Goal: Navigation & Orientation: Find specific page/section

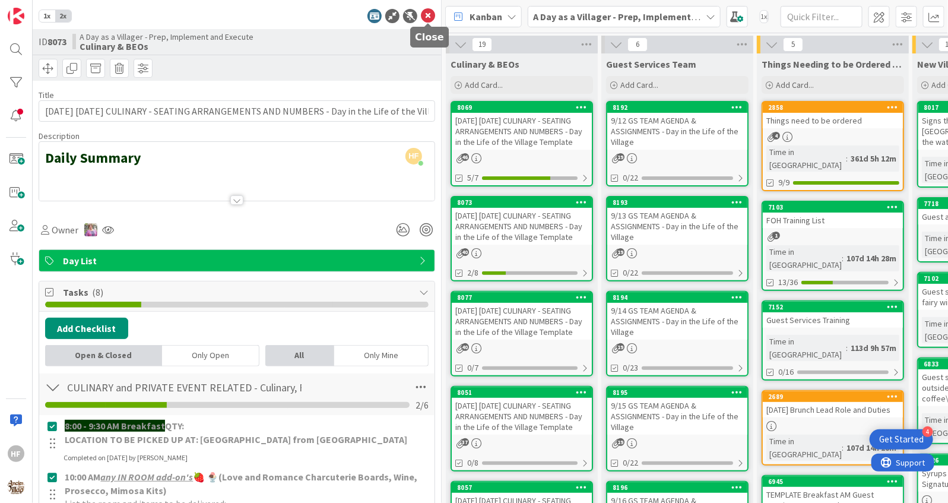
click at [430, 18] on icon at bounding box center [428, 16] width 14 height 14
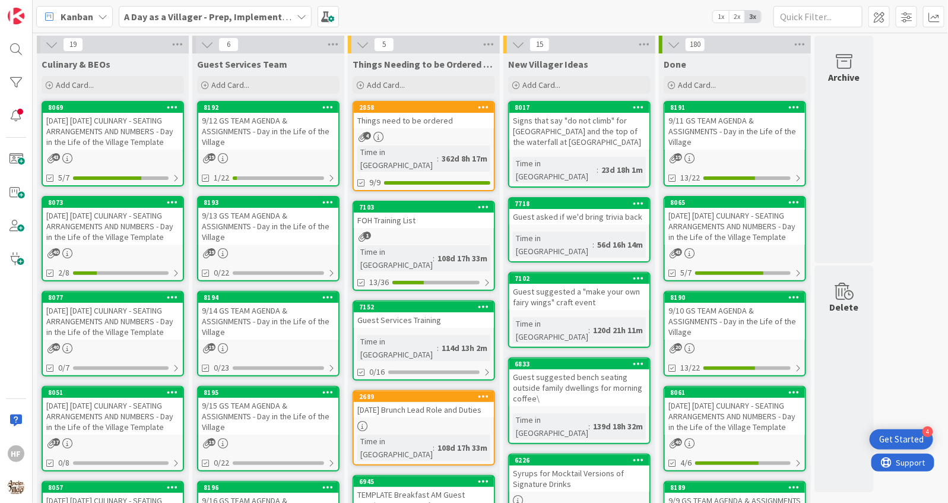
click at [89, 144] on div "[DATE] [DATE] CULINARY - SEATING ARRANGEMENTS AND NUMBERS - Day in the Life of …" at bounding box center [113, 131] width 140 height 37
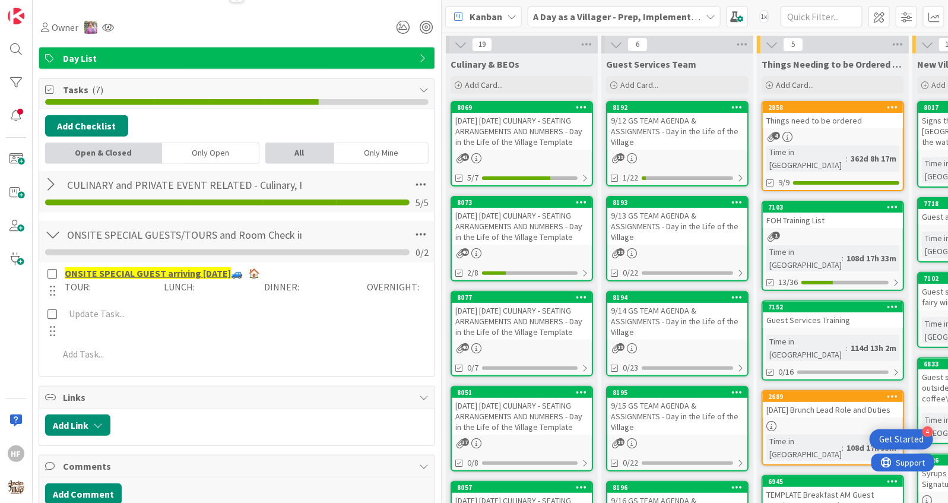
scroll to position [201, 0]
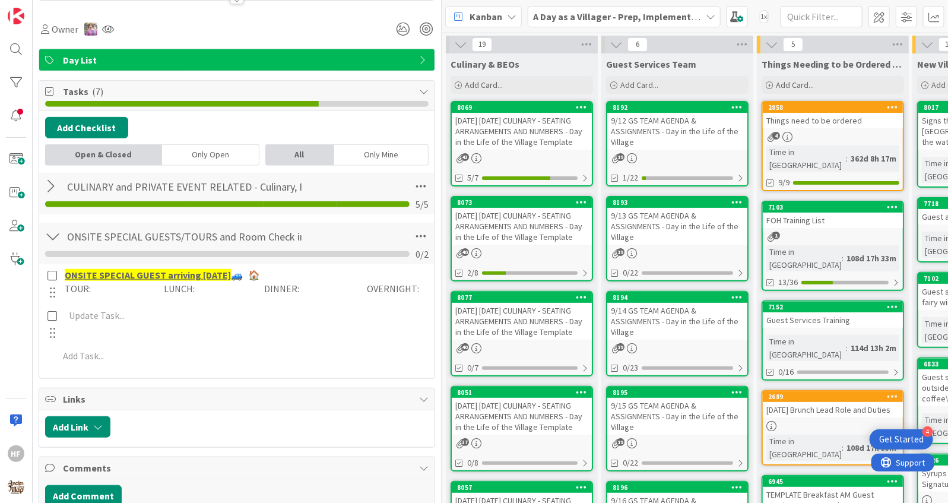
click at [48, 178] on div at bounding box center [52, 186] width 15 height 21
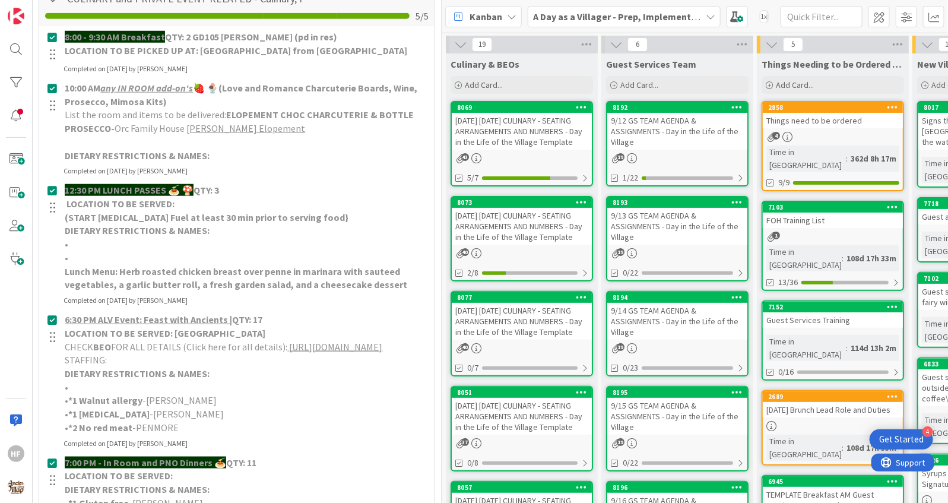
scroll to position [0, 0]
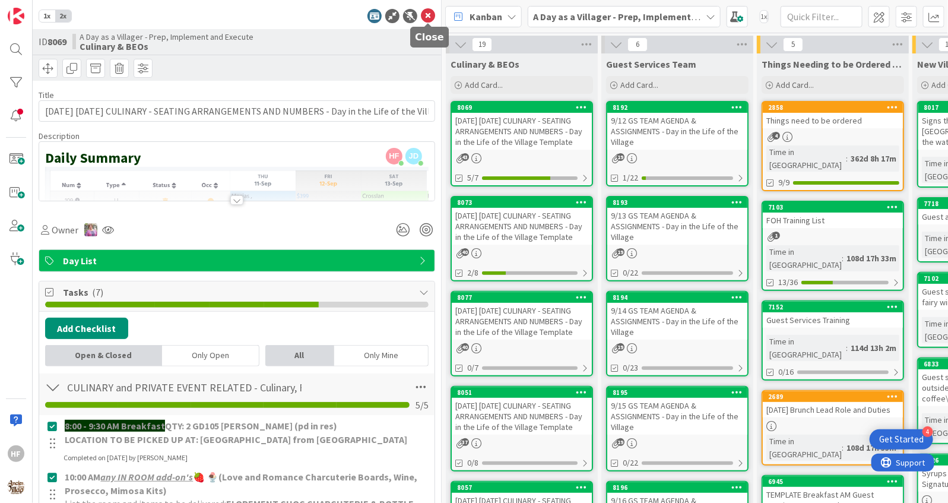
click at [432, 18] on icon at bounding box center [428, 16] width 14 height 14
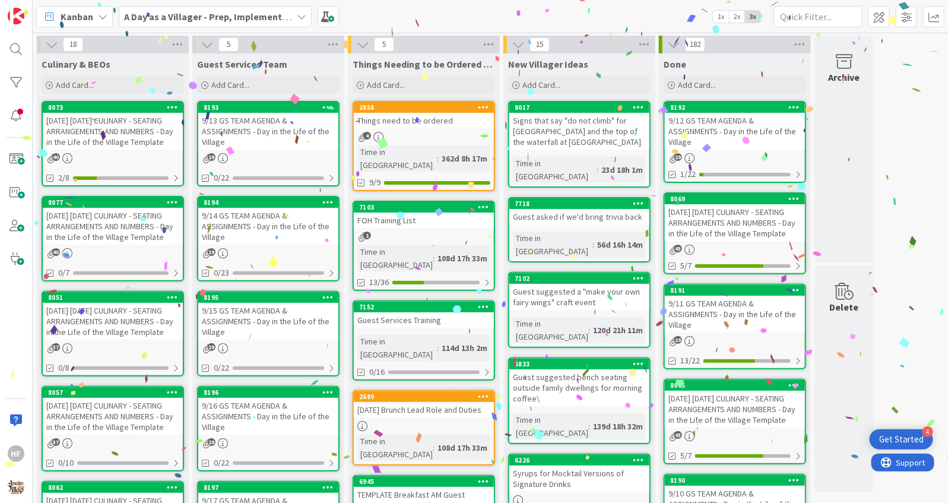
click at [69, 136] on div "[DATE] [DATE] CULINARY - SEATING ARRANGEMENTS AND NUMBERS - Day in the Life of …" at bounding box center [113, 131] width 140 height 37
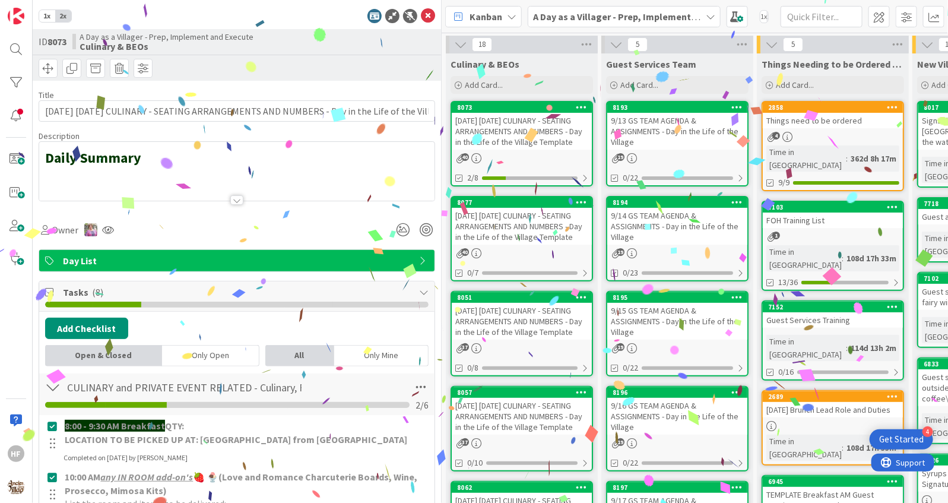
click at [213, 198] on div at bounding box center [236, 185] width 395 height 30
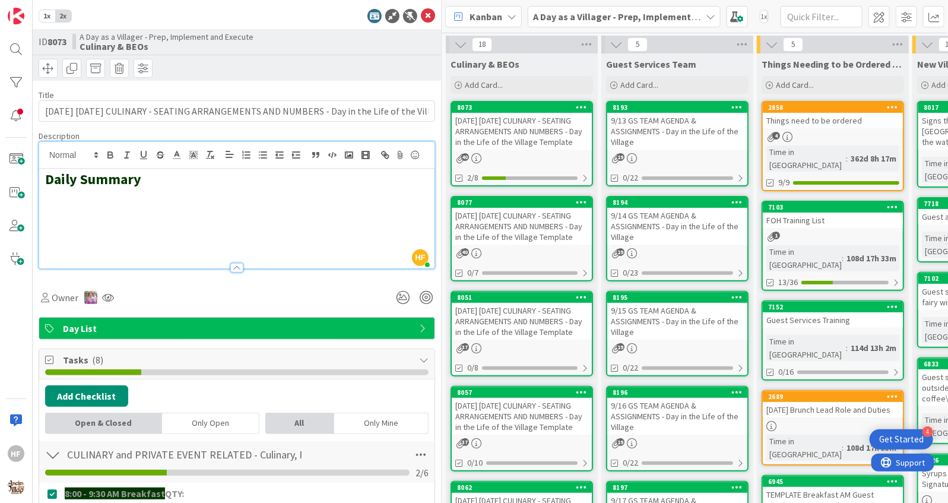
click at [88, 205] on h2 at bounding box center [236, 213] width 383 height 17
click at [347, 157] on rect "button" at bounding box center [348, 155] width 7 height 6
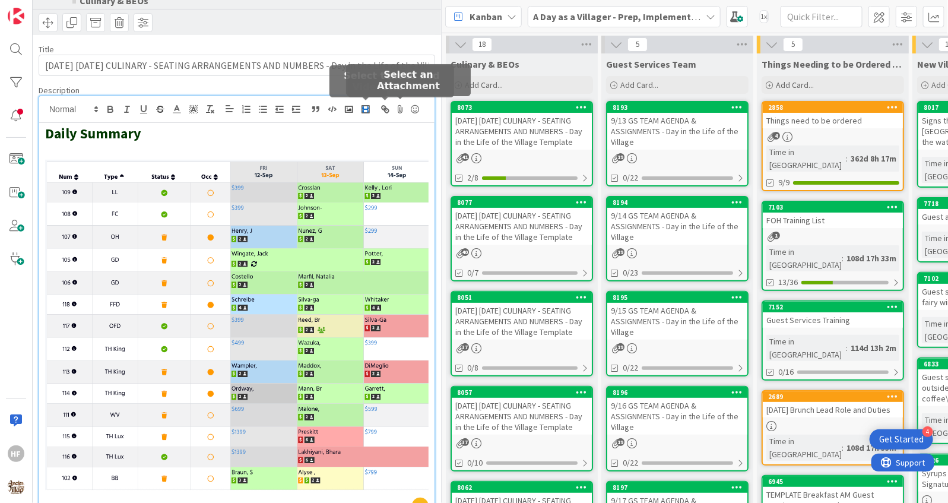
scroll to position [46, 0]
click at [353, 105] on icon "button" at bounding box center [349, 109] width 11 height 11
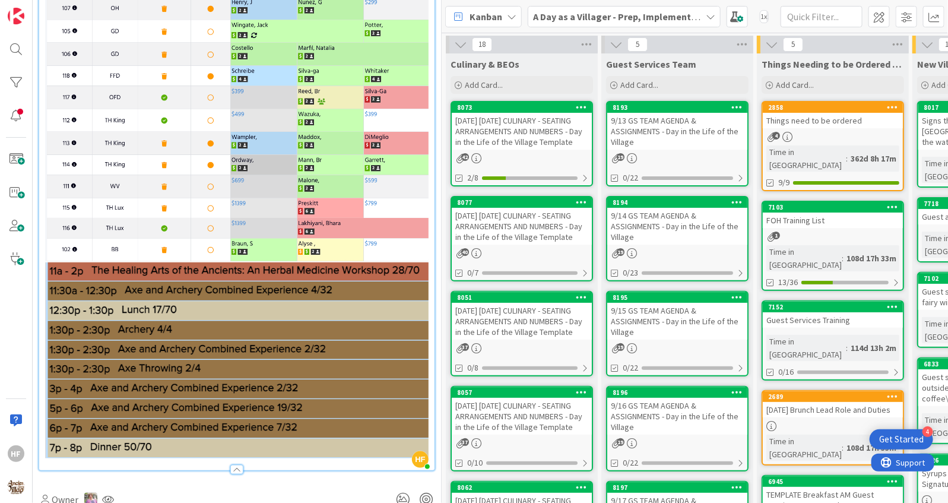
scroll to position [274, 0]
click at [427, 303] on img at bounding box center [236, 360] width 383 height 196
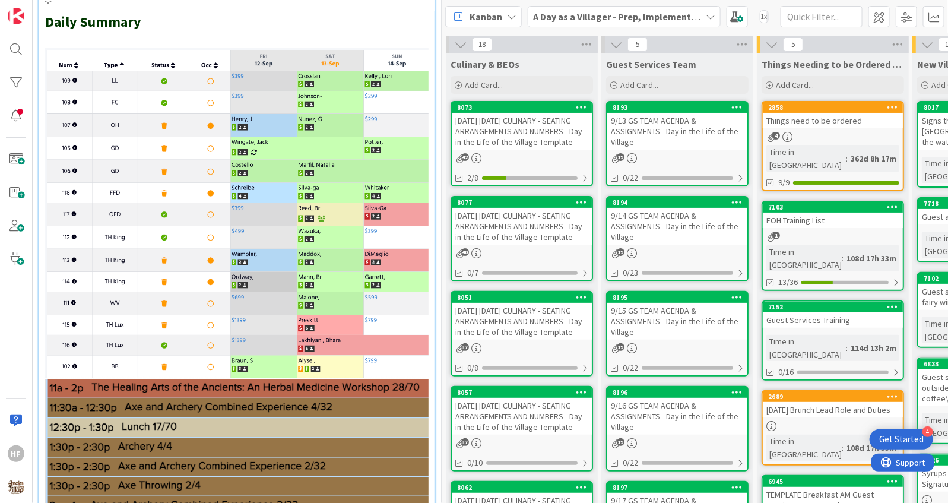
scroll to position [0, 0]
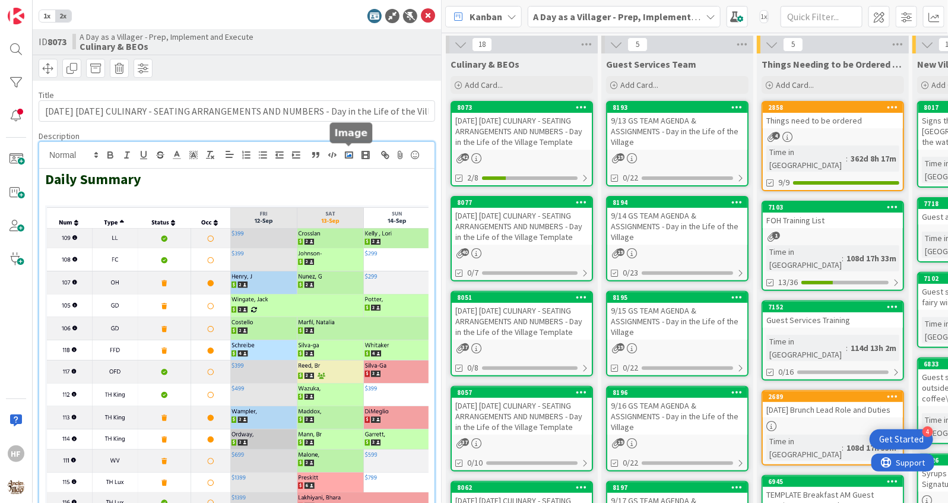
click at [348, 156] on rect "button" at bounding box center [348, 155] width 7 height 6
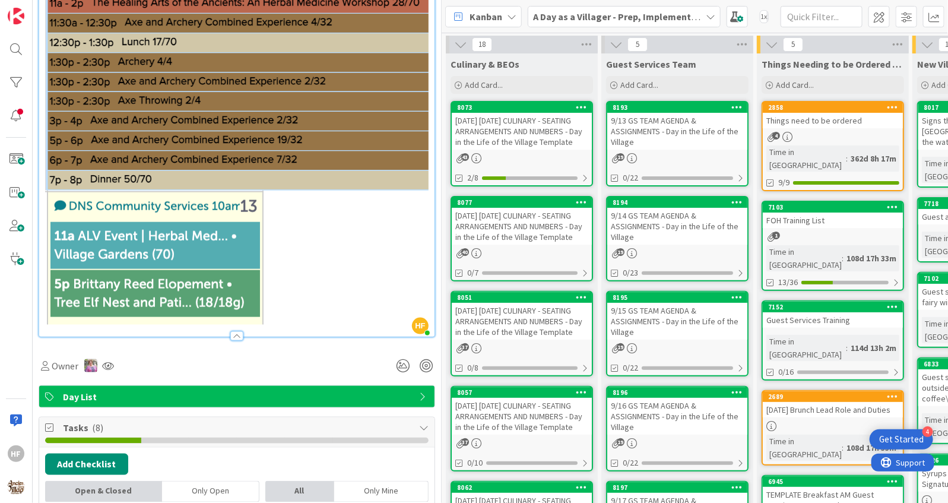
scroll to position [202, 0]
